Goal: Task Accomplishment & Management: Use online tool/utility

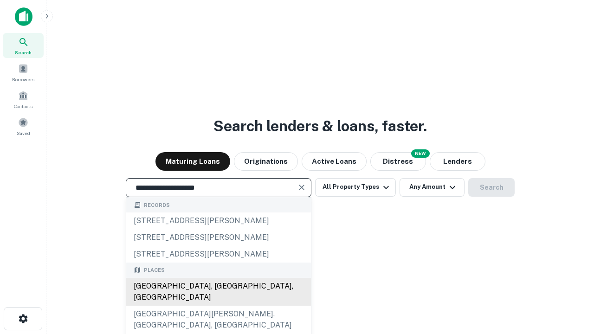
click at [218, 306] on div "[GEOGRAPHIC_DATA], [GEOGRAPHIC_DATA], [GEOGRAPHIC_DATA]" at bounding box center [218, 292] width 185 height 28
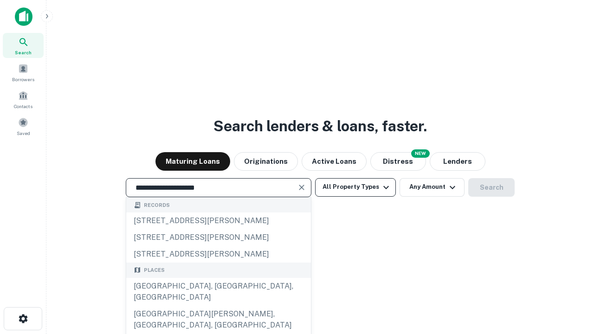
click at [355, 187] on button "All Property Types" at bounding box center [355, 187] width 81 height 19
type input "**********"
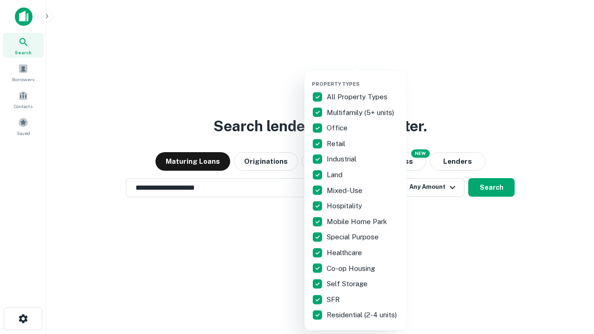
click at [363, 78] on button "button" at bounding box center [363, 78] width 102 height 0
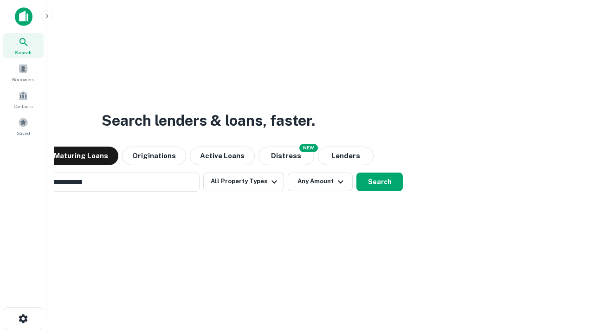
scroll to position [14, 0]
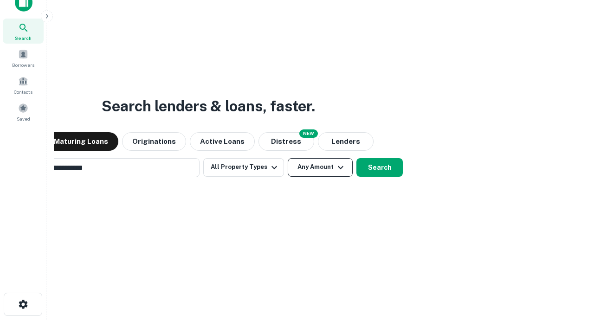
click at [288, 158] on button "Any Amount" at bounding box center [320, 167] width 65 height 19
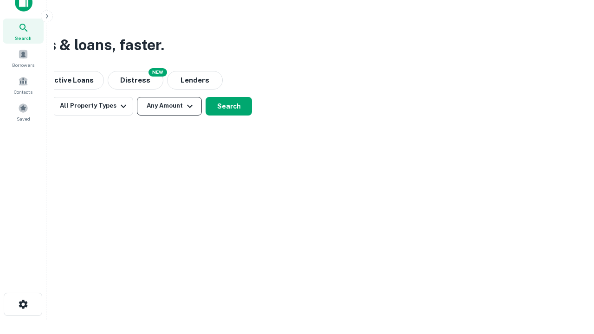
scroll to position [15, 0]
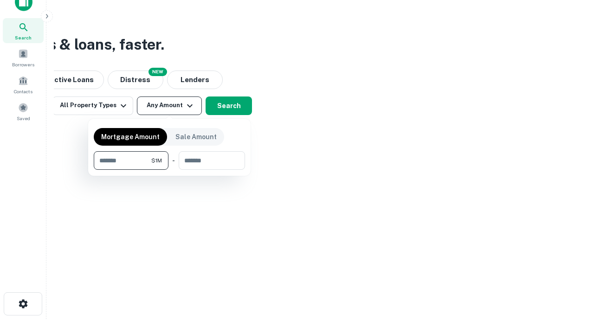
type input "*******"
click at [169, 170] on button "button" at bounding box center [169, 170] width 151 height 0
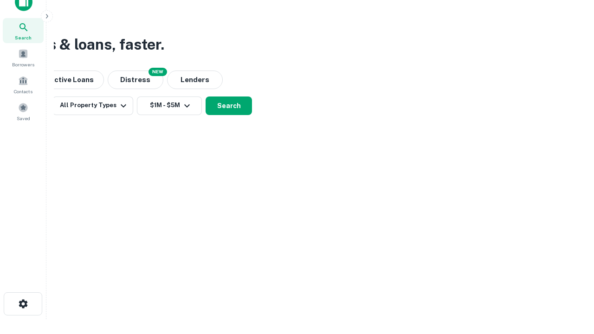
scroll to position [6, 171]
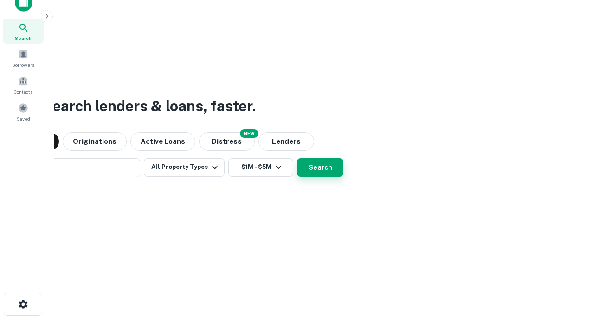
click at [297, 158] on button "Search" at bounding box center [320, 167] width 46 height 19
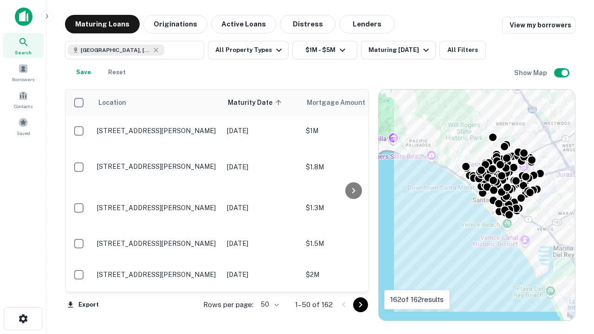
click at [268, 304] on body "Search Borrowers Contacts Saved Maturing Loans Originations Active Loans Distre…" at bounding box center [297, 167] width 594 height 334
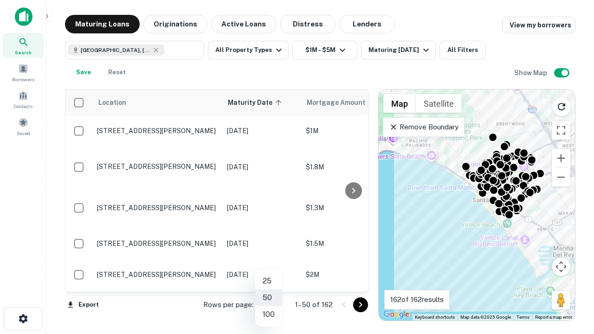
click at [269, 281] on li "25" at bounding box center [268, 281] width 27 height 17
